Goal: Obtain resource: Download file/media

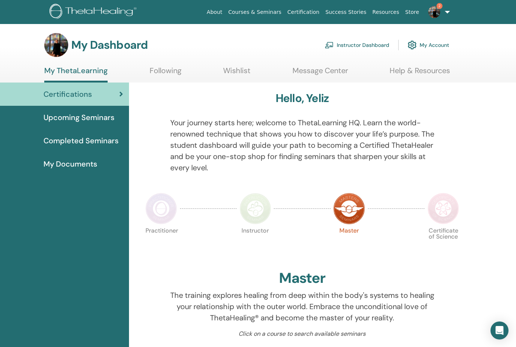
click at [368, 44] on link "Instructor Dashboard" at bounding box center [357, 45] width 64 height 16
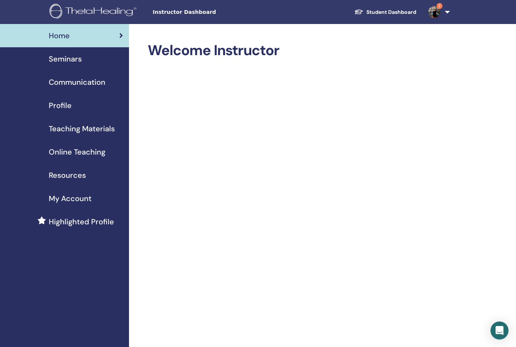
click at [75, 60] on span "Seminars" at bounding box center [65, 58] width 33 height 11
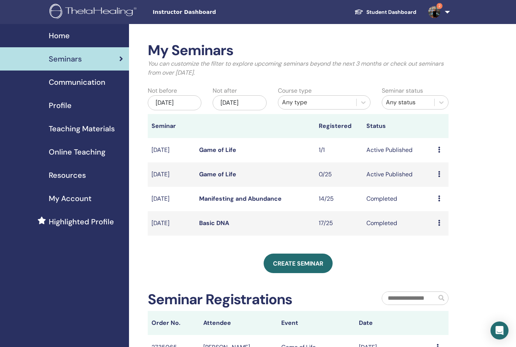
click at [438, 147] on icon at bounding box center [439, 150] width 2 height 6
click at [440, 187] on p "Cancel" at bounding box center [439, 186] width 28 height 9
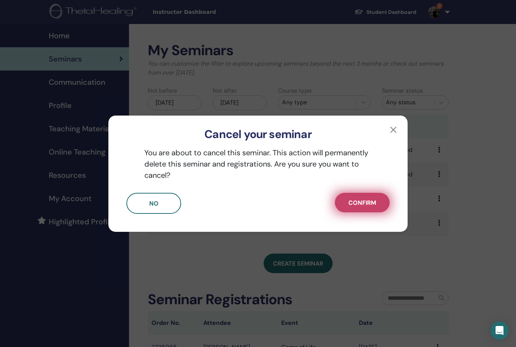
click at [378, 202] on button "Confirm" at bounding box center [362, 202] width 55 height 19
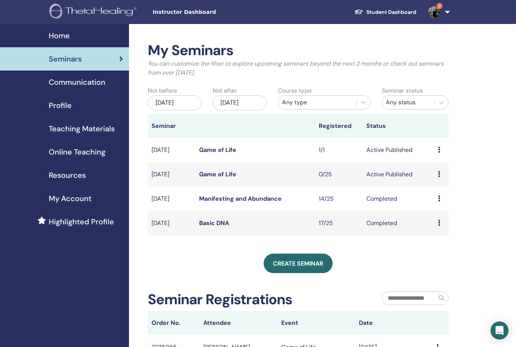
click at [407, 148] on td "Active Published" at bounding box center [398, 150] width 72 height 24
click at [437, 148] on td "Preview Edit Attendees Cancel" at bounding box center [441, 150] width 14 height 24
click at [173, 148] on td "Nov/09, 2025" at bounding box center [172, 150] width 48 height 24
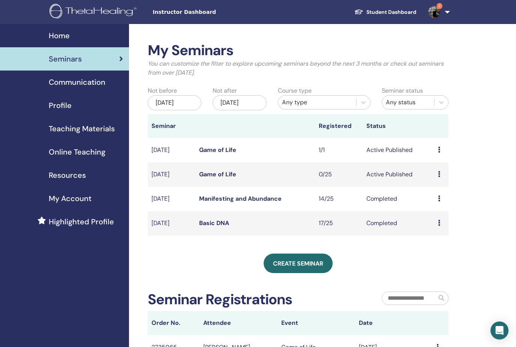
click at [438, 149] on icon at bounding box center [439, 150] width 2 height 6
click at [434, 164] on link "Edit" at bounding box center [429, 166] width 11 height 8
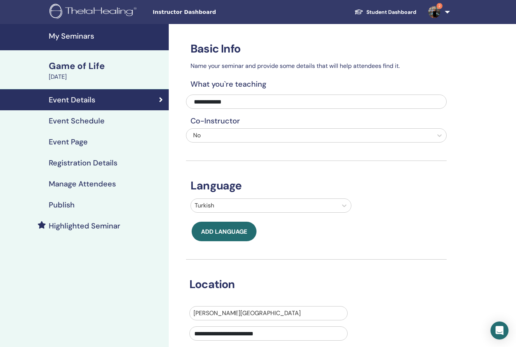
click at [77, 123] on h4 "Event Schedule" at bounding box center [77, 120] width 56 height 9
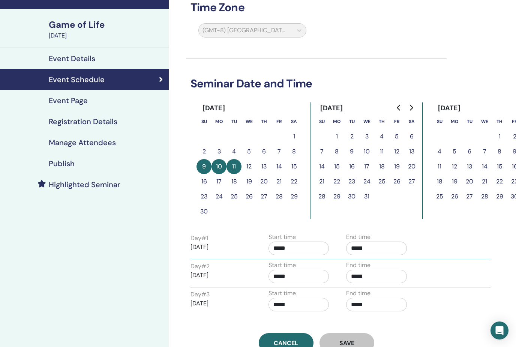
scroll to position [54, 0]
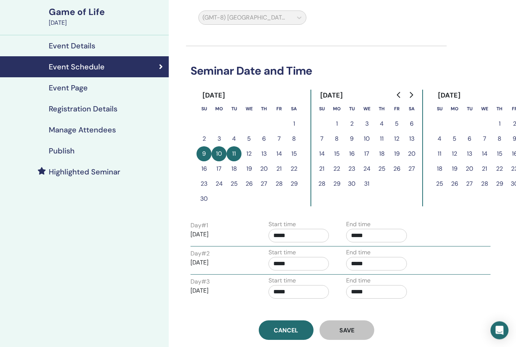
click at [63, 151] on h4 "Publish" at bounding box center [62, 151] width 26 height 9
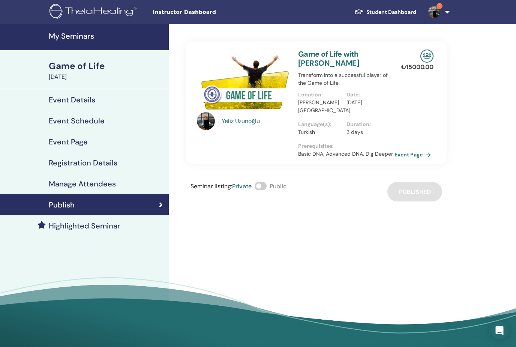
click at [82, 184] on h4 "Manage Attendees" at bounding box center [82, 183] width 67 height 9
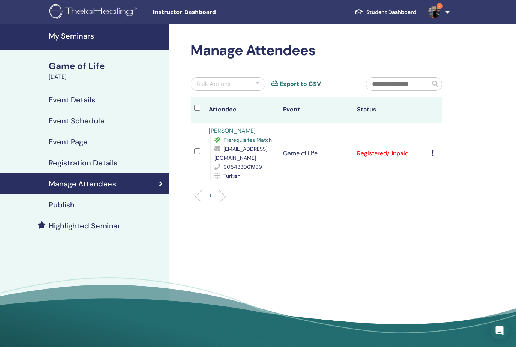
click at [434, 153] on div "Cancel Registration Do not auto-certify Mark as Paid Mark as Unpaid Mark as Abs…" at bounding box center [434, 153] width 7 height 9
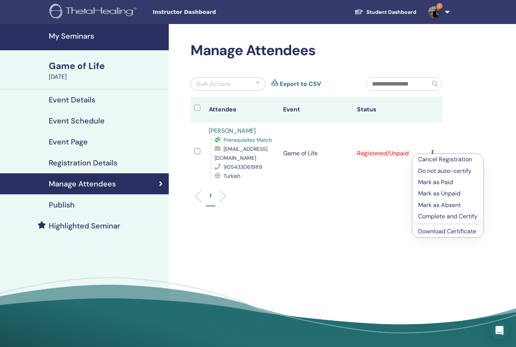
click at [437, 161] on p "Cancel Registration" at bounding box center [447, 159] width 59 height 9
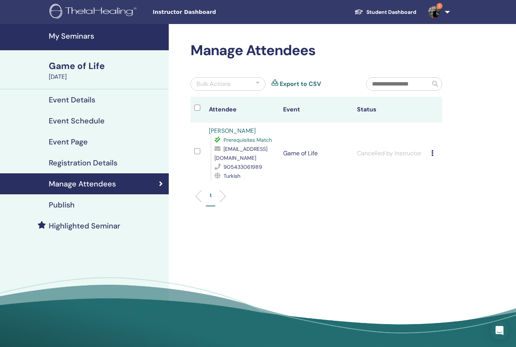
click at [82, 99] on h4 "Event Details" at bounding box center [72, 99] width 46 height 9
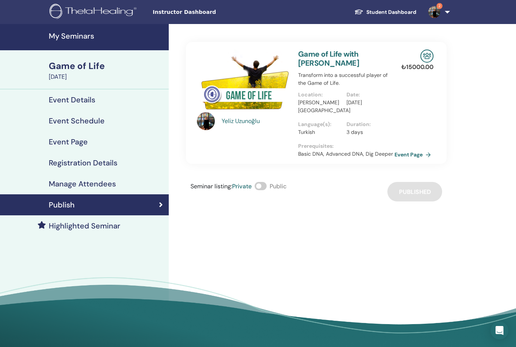
click at [75, 102] on h4 "Event Details" at bounding box center [72, 99] width 46 height 9
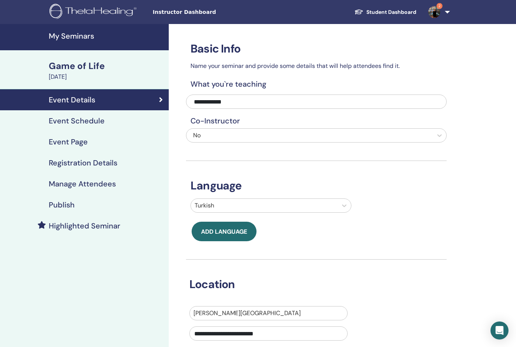
click at [77, 123] on h4 "Event Schedule" at bounding box center [77, 120] width 56 height 9
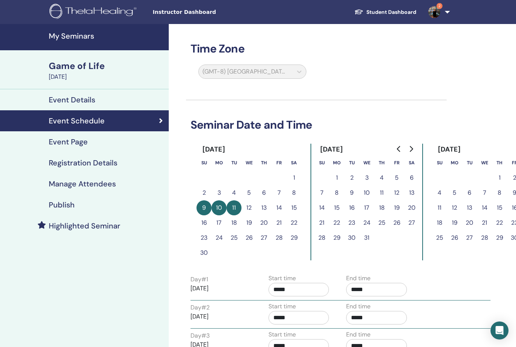
click at [88, 101] on h4 "Event Details" at bounding box center [72, 99] width 46 height 9
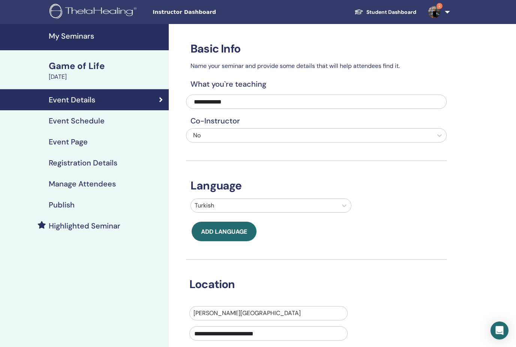
click at [78, 38] on h4 "My Seminars" at bounding box center [106, 35] width 115 height 9
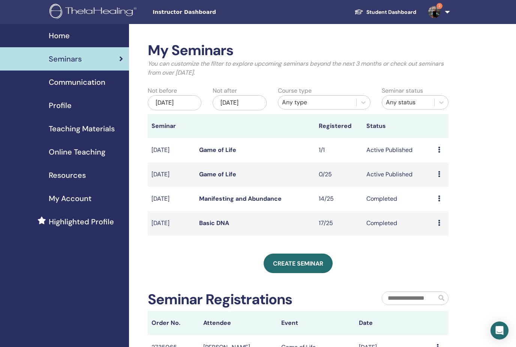
click at [67, 37] on span "Home" at bounding box center [59, 35] width 21 height 11
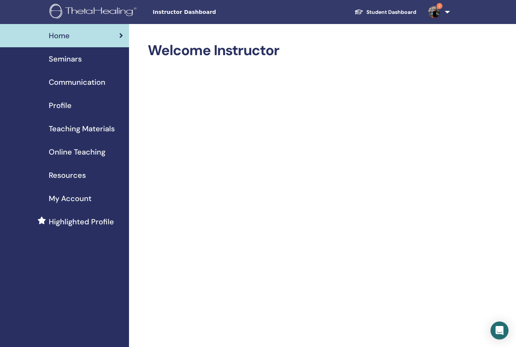
click at [80, 128] on span "Teaching Materials" at bounding box center [82, 128] width 66 height 11
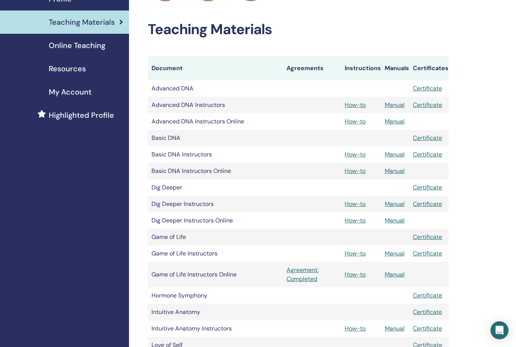
scroll to position [106, 0]
click at [402, 254] on link "Manual" at bounding box center [394, 253] width 20 height 8
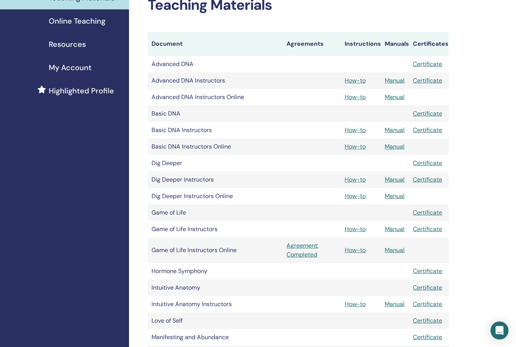
scroll to position [131, 0]
